Goal: Task Accomplishment & Management: Complete application form

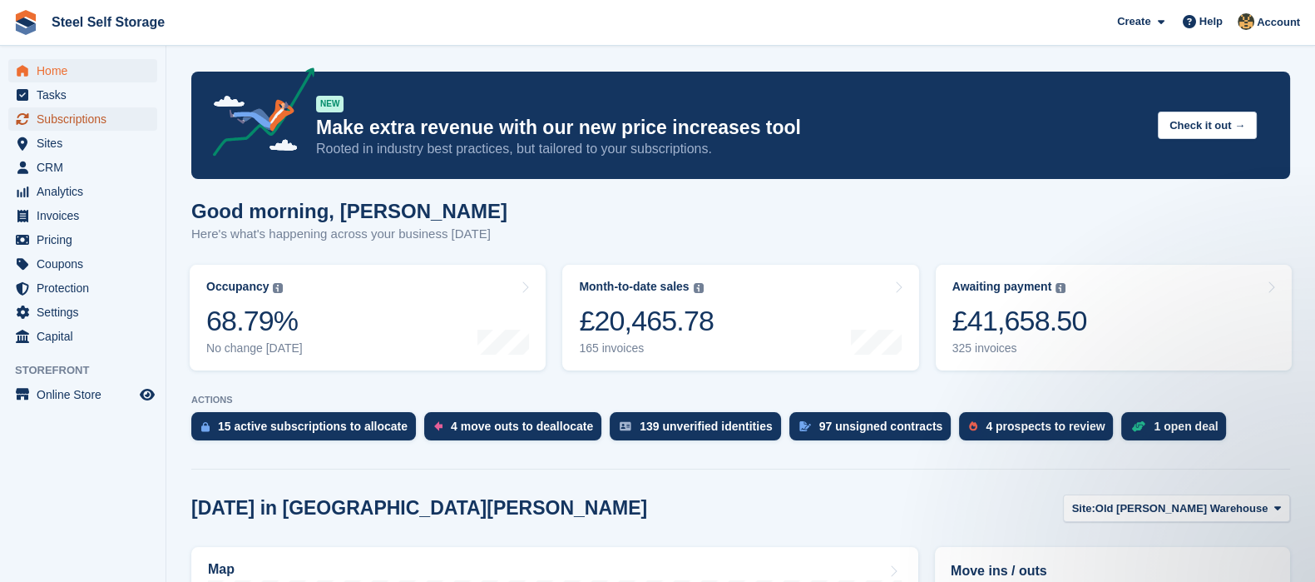
click at [84, 119] on span "Subscriptions" at bounding box center [87, 118] width 100 height 23
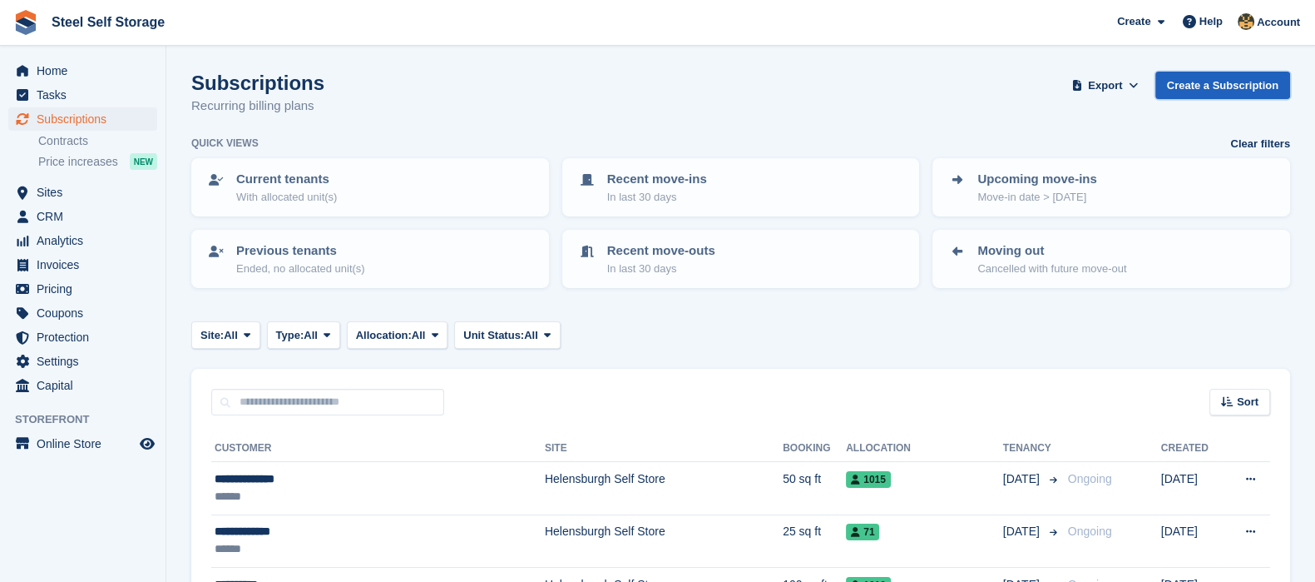
click at [1203, 85] on link "Create a Subscription" at bounding box center [1223, 85] width 135 height 27
